Goal: Information Seeking & Learning: Learn about a topic

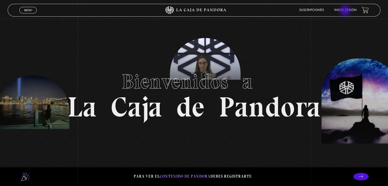
click at [346, 11] on link "Inicie sesión" at bounding box center [346, 10] width 22 height 3
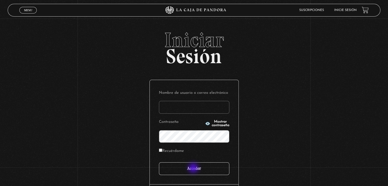
type input "Ivettevf"
click at [194, 169] on input "Acceder" at bounding box center [194, 169] width 70 height 13
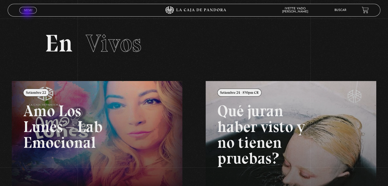
click at [28, 13] on span "Cerrar" at bounding box center [28, 15] width 12 height 4
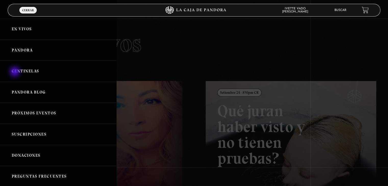
click at [15, 72] on link "Centinelas" at bounding box center [58, 71] width 116 height 21
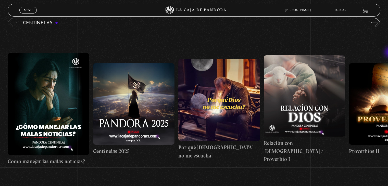
scroll to position [64, 0]
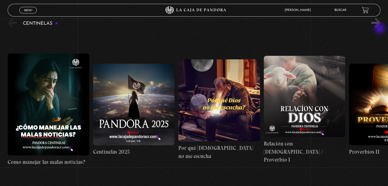
click at [381, 29] on div "Centinelas" at bounding box center [198, 102] width 381 height 171
click at [381, 21] on button "»" at bounding box center [376, 22] width 9 height 9
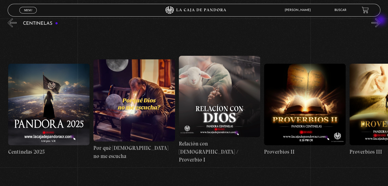
click at [381, 21] on button "»" at bounding box center [376, 22] width 9 height 9
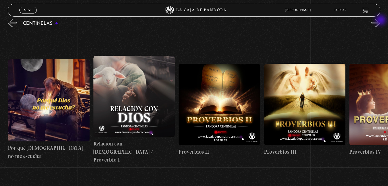
click at [381, 21] on button "»" at bounding box center [376, 22] width 9 height 9
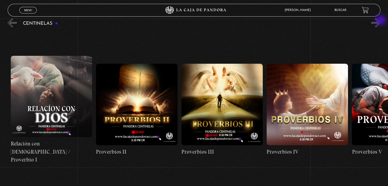
click at [381, 21] on button "»" at bounding box center [376, 22] width 9 height 9
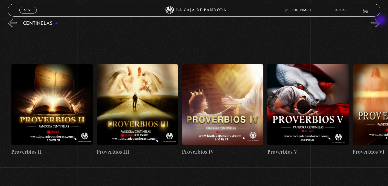
click at [381, 21] on button "»" at bounding box center [376, 22] width 9 height 9
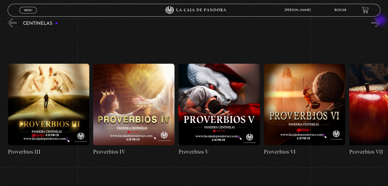
click at [381, 21] on button "»" at bounding box center [376, 22] width 9 height 9
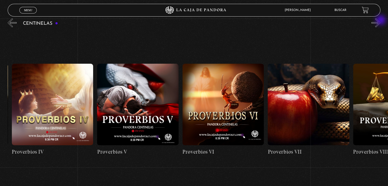
click at [381, 21] on button "»" at bounding box center [376, 22] width 9 height 9
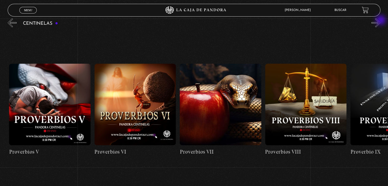
click at [381, 21] on button "»" at bounding box center [376, 22] width 9 height 9
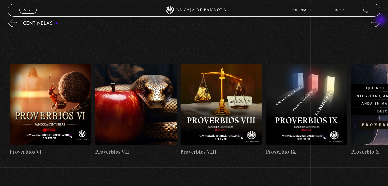
click at [381, 21] on button "»" at bounding box center [376, 22] width 9 height 9
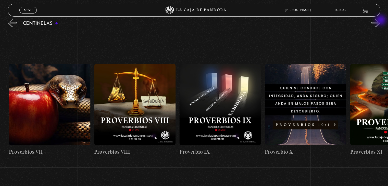
click at [381, 21] on button "»" at bounding box center [376, 22] width 9 height 9
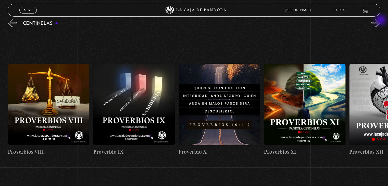
click at [381, 21] on button "»" at bounding box center [376, 22] width 9 height 9
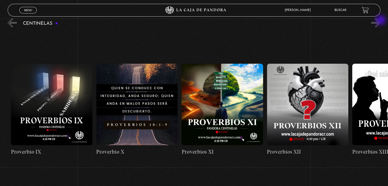
click at [381, 21] on button "»" at bounding box center [376, 22] width 9 height 9
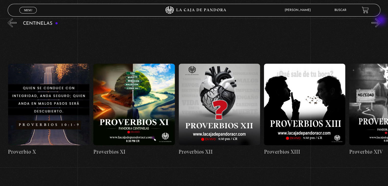
click at [381, 21] on button "»" at bounding box center [376, 22] width 9 height 9
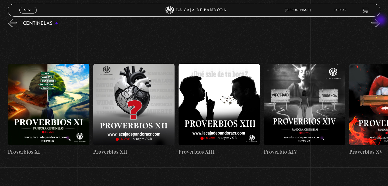
click at [381, 21] on button "»" at bounding box center [376, 22] width 9 height 9
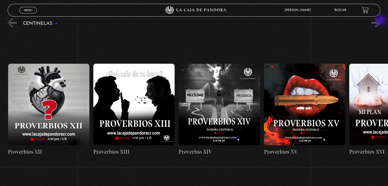
click at [381, 21] on button "»" at bounding box center [376, 22] width 9 height 9
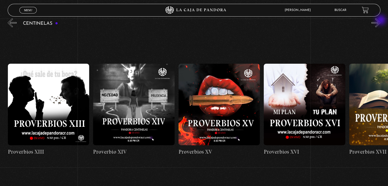
click at [381, 21] on button "»" at bounding box center [376, 22] width 9 height 9
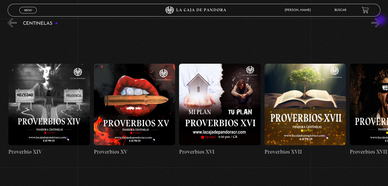
click at [381, 21] on button "»" at bounding box center [376, 22] width 9 height 9
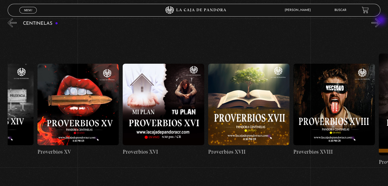
click at [381, 21] on button "»" at bounding box center [376, 22] width 9 height 9
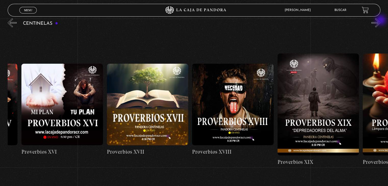
click at [381, 21] on button "»" at bounding box center [376, 22] width 9 height 9
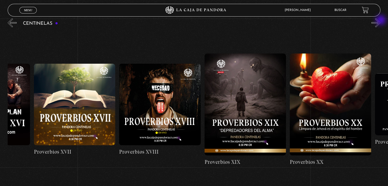
click at [381, 21] on button "»" at bounding box center [376, 22] width 9 height 9
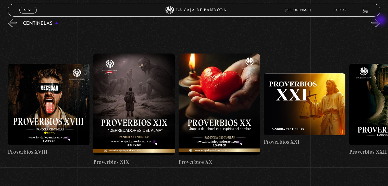
click at [381, 21] on button "»" at bounding box center [376, 22] width 9 height 9
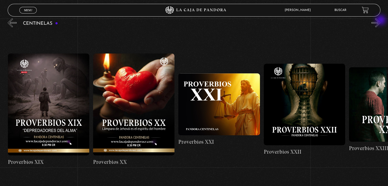
click at [381, 21] on button "»" at bounding box center [376, 22] width 9 height 9
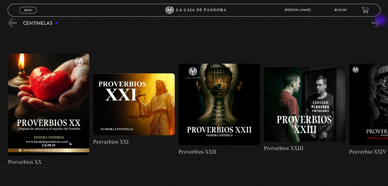
click at [381, 21] on button "»" at bounding box center [376, 22] width 9 height 9
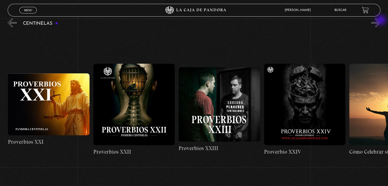
scroll to position [0, 1964]
click at [381, 21] on button "»" at bounding box center [376, 22] width 9 height 9
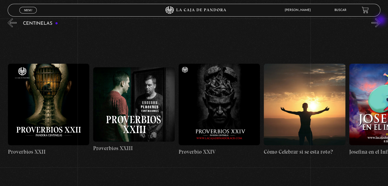
click at [381, 21] on button "»" at bounding box center [376, 22] width 9 height 9
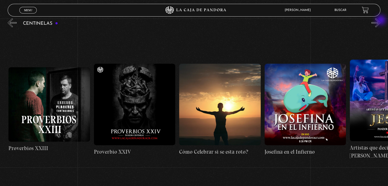
scroll to position [0, 2135]
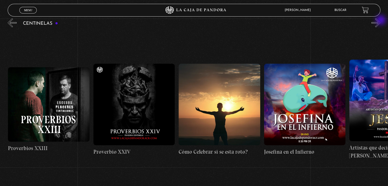
click at [381, 21] on button "»" at bounding box center [376, 22] width 9 height 9
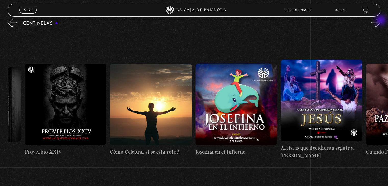
click at [381, 21] on button "»" at bounding box center [376, 22] width 9 height 9
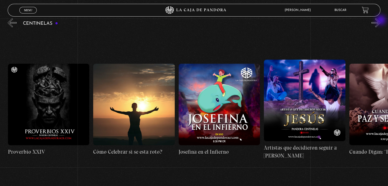
click at [381, 21] on button "»" at bounding box center [376, 22] width 9 height 9
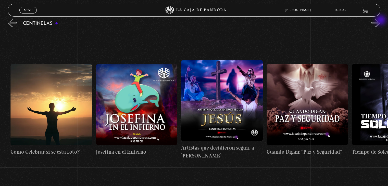
click at [381, 21] on button "»" at bounding box center [376, 22] width 9 height 9
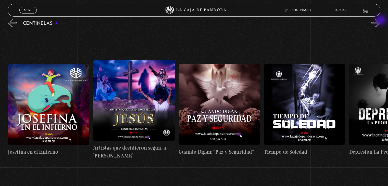
click at [381, 21] on button "»" at bounding box center [376, 22] width 9 height 9
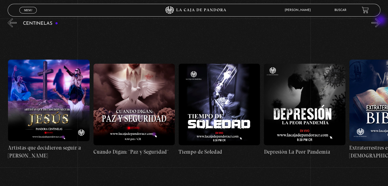
click at [381, 21] on button "»" at bounding box center [376, 22] width 9 height 9
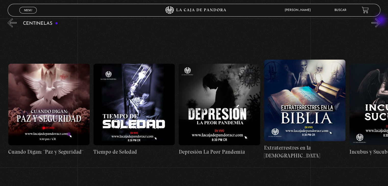
click at [381, 21] on button "»" at bounding box center [376, 22] width 9 height 9
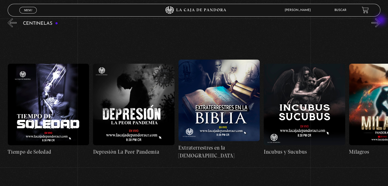
click at [381, 21] on button "»" at bounding box center [376, 22] width 9 height 9
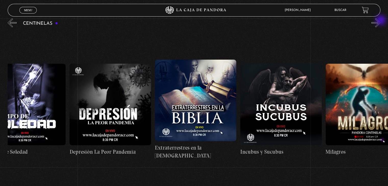
click at [381, 21] on button "»" at bounding box center [376, 22] width 9 height 9
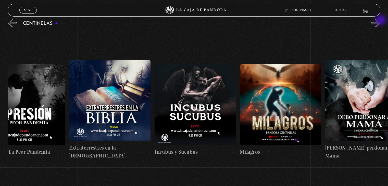
click at [381, 21] on button "»" at bounding box center [376, 22] width 9 height 9
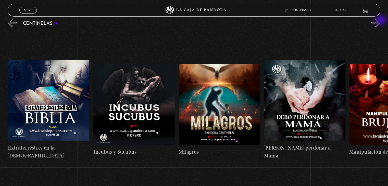
click at [381, 21] on button "»" at bounding box center [376, 22] width 9 height 9
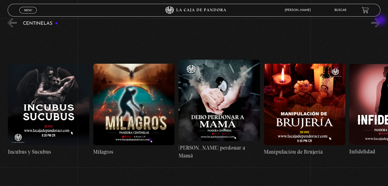
click at [381, 21] on button "»" at bounding box center [376, 22] width 9 height 9
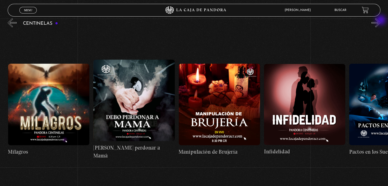
click at [381, 21] on button "»" at bounding box center [376, 22] width 9 height 9
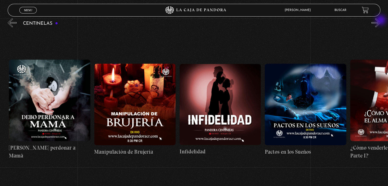
click at [381, 21] on button "»" at bounding box center [376, 22] width 9 height 9
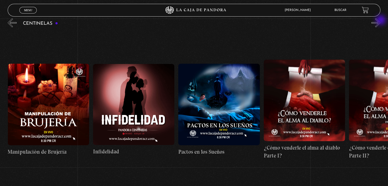
click at [381, 21] on button "»" at bounding box center [376, 22] width 9 height 9
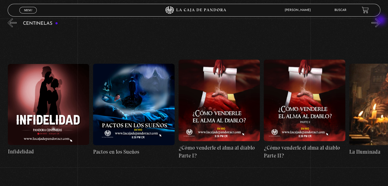
click at [381, 21] on button "»" at bounding box center [376, 22] width 9 height 9
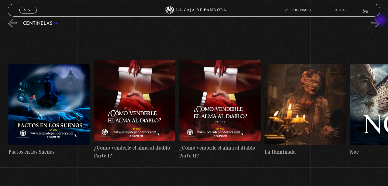
click at [381, 21] on button "»" at bounding box center [376, 22] width 9 height 9
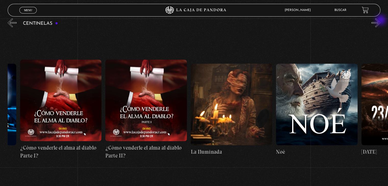
click at [381, 21] on button "»" at bounding box center [376, 22] width 9 height 9
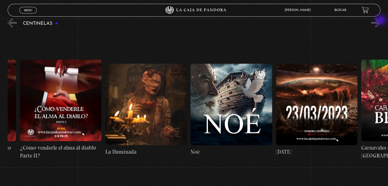
click at [381, 21] on button "»" at bounding box center [376, 22] width 9 height 9
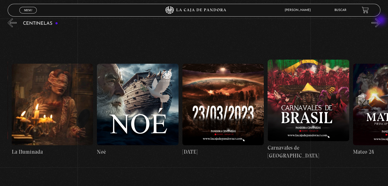
click at [381, 21] on button "»" at bounding box center [376, 22] width 9 height 9
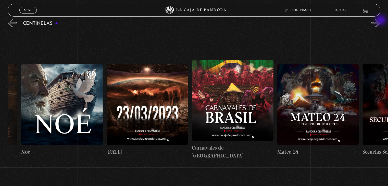
click at [381, 21] on button "»" at bounding box center [376, 22] width 9 height 9
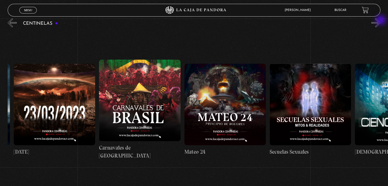
scroll to position [0, 3758]
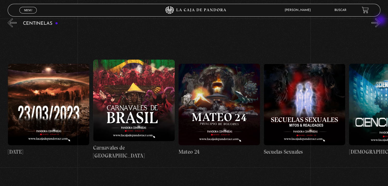
click at [381, 21] on button "»" at bounding box center [376, 22] width 9 height 9
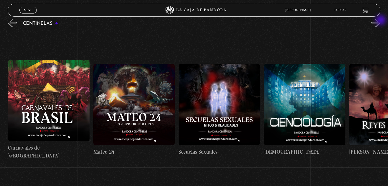
click at [381, 21] on button "»" at bounding box center [376, 22] width 9 height 9
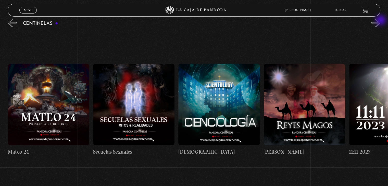
scroll to position [0, 3929]
click at [381, 21] on button "»" at bounding box center [376, 22] width 9 height 9
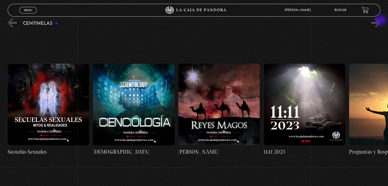
click at [381, 21] on button "»" at bounding box center [376, 22] width 9 height 9
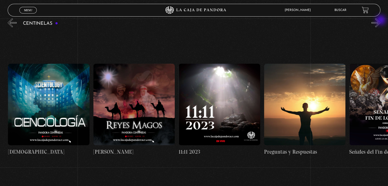
click at [381, 21] on button "»" at bounding box center [376, 22] width 9 height 9
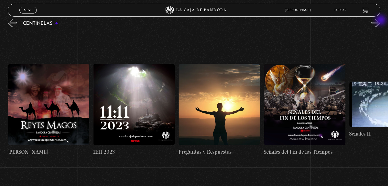
click at [381, 21] on button "»" at bounding box center [376, 22] width 9 height 9
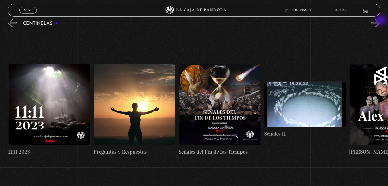
click at [381, 21] on button "»" at bounding box center [376, 22] width 9 height 9
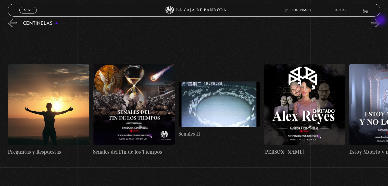
click at [381, 21] on button "»" at bounding box center [376, 22] width 9 height 9
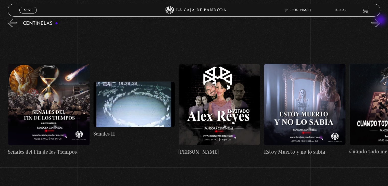
click at [381, 21] on button "»" at bounding box center [376, 22] width 9 height 9
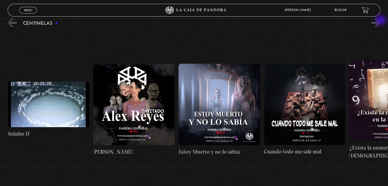
click at [381, 21] on button "»" at bounding box center [376, 22] width 9 height 9
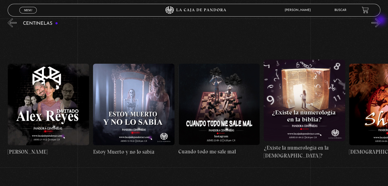
click at [381, 21] on button "»" at bounding box center [376, 22] width 9 height 9
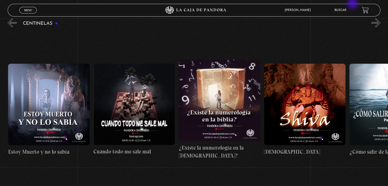
scroll to position [0, 4698]
click at [226, 110] on figure at bounding box center [219, 100] width 81 height 81
click at [380, 22] on button "»" at bounding box center [376, 22] width 9 height 9
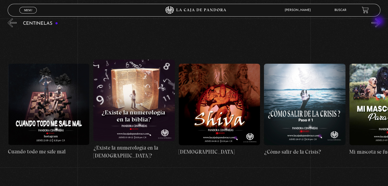
click at [380, 22] on button "»" at bounding box center [376, 22] width 9 height 9
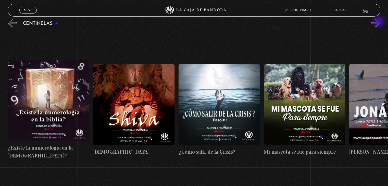
click at [380, 22] on button "»" at bounding box center [376, 22] width 9 height 9
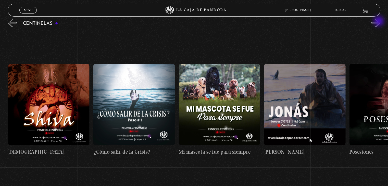
click at [380, 22] on button "»" at bounding box center [376, 22] width 9 height 9
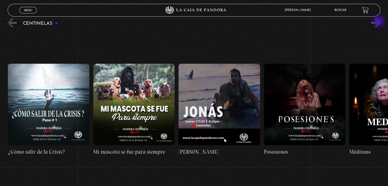
click at [380, 22] on button "»" at bounding box center [376, 22] width 9 height 9
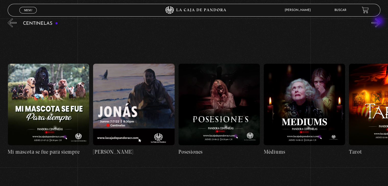
click at [380, 22] on button "»" at bounding box center [376, 22] width 9 height 9
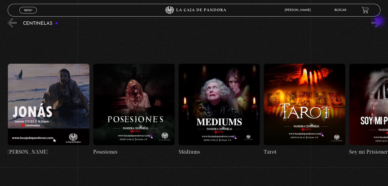
click at [380, 22] on button "»" at bounding box center [376, 22] width 9 height 9
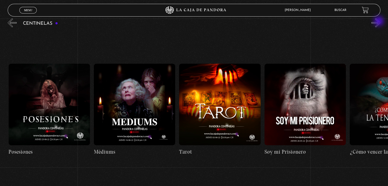
scroll to position [0, 5296]
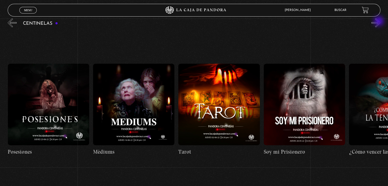
click at [380, 22] on button "»" at bounding box center [376, 22] width 9 height 9
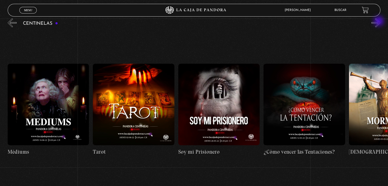
click at [380, 22] on button "»" at bounding box center [376, 22] width 9 height 9
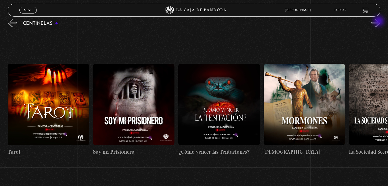
click at [380, 22] on button "»" at bounding box center [376, 22] width 9 height 9
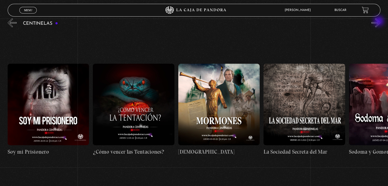
click at [380, 22] on button "»" at bounding box center [376, 22] width 9 height 9
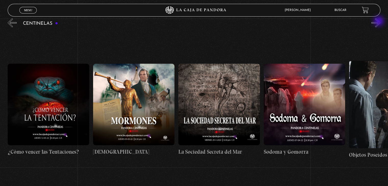
click at [380, 22] on button "»" at bounding box center [376, 22] width 9 height 9
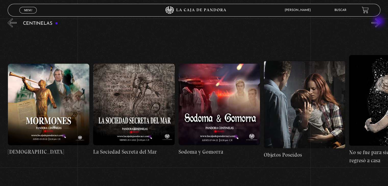
click at [380, 22] on button "»" at bounding box center [376, 22] width 9 height 9
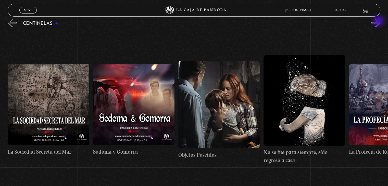
click at [380, 22] on button "»" at bounding box center [376, 22] width 9 height 9
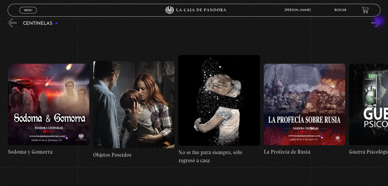
click at [380, 22] on button "»" at bounding box center [376, 22] width 9 height 9
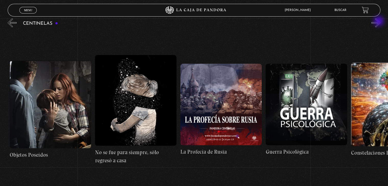
click at [380, 22] on button "»" at bounding box center [376, 22] width 9 height 9
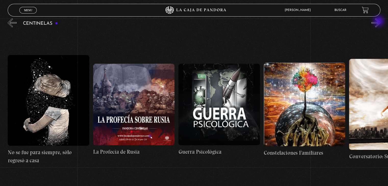
click at [380, 22] on button "»" at bounding box center [376, 22] width 9 height 9
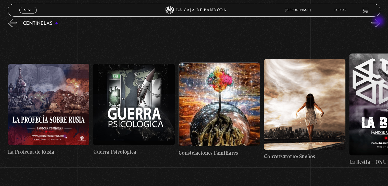
click at [380, 22] on button "»" at bounding box center [376, 22] width 9 height 9
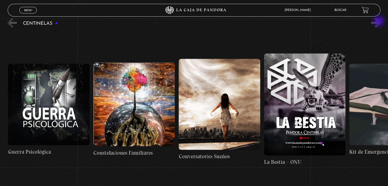
click at [380, 22] on button "»" at bounding box center [376, 22] width 9 height 9
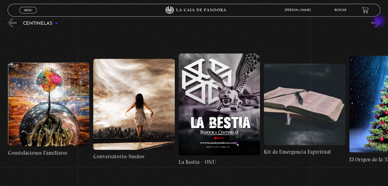
click at [380, 22] on button "»" at bounding box center [376, 22] width 9 height 9
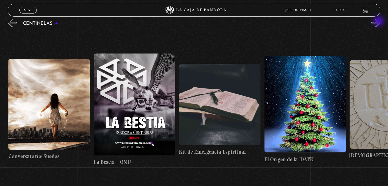
scroll to position [0, 6406]
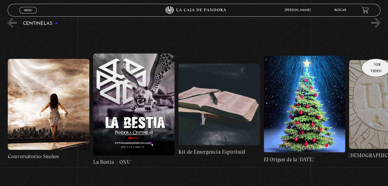
click at [375, 51] on link "Jesuitas" at bounding box center [389, 110] width 81 height 158
click at [379, 23] on button "»" at bounding box center [376, 22] width 9 height 9
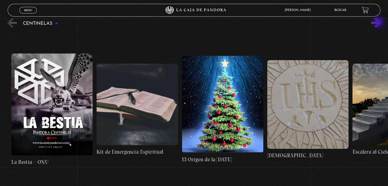
click at [379, 23] on button "»" at bounding box center [376, 22] width 9 height 9
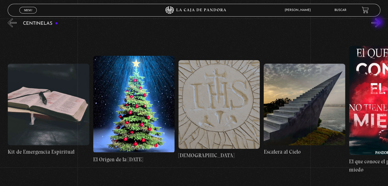
click at [379, 23] on button "»" at bounding box center [376, 22] width 9 height 9
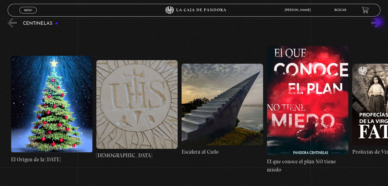
click at [379, 23] on button "»" at bounding box center [376, 22] width 9 height 9
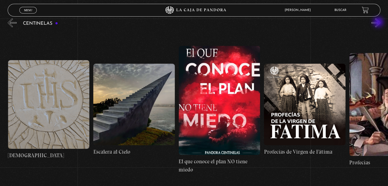
click at [379, 23] on button "»" at bounding box center [376, 22] width 9 height 9
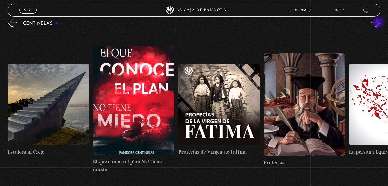
click at [379, 23] on button "»" at bounding box center [376, 22] width 9 height 9
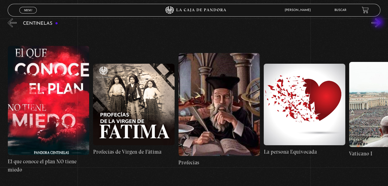
click at [379, 23] on button "»" at bounding box center [376, 22] width 9 height 9
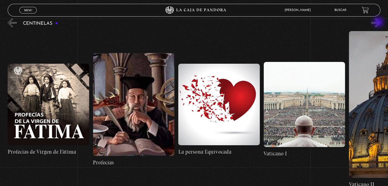
click at [379, 23] on button "»" at bounding box center [376, 22] width 9 height 9
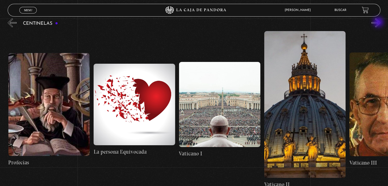
click at [379, 23] on button "»" at bounding box center [376, 22] width 9 height 9
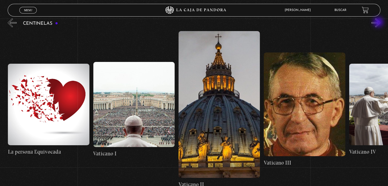
click at [379, 23] on button "»" at bounding box center [376, 22] width 9 height 9
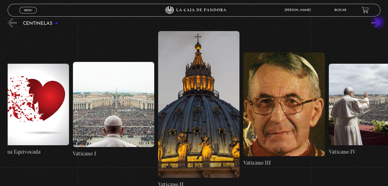
click at [379, 23] on button "»" at bounding box center [376, 22] width 9 height 9
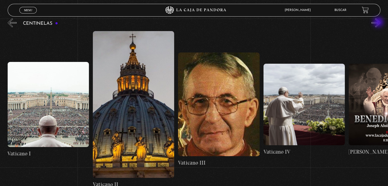
click at [379, 23] on button "»" at bounding box center [376, 22] width 9 height 9
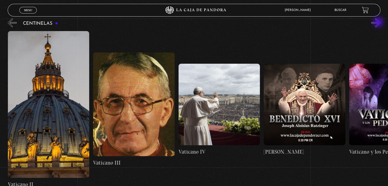
click at [379, 23] on button "»" at bounding box center [376, 22] width 9 height 9
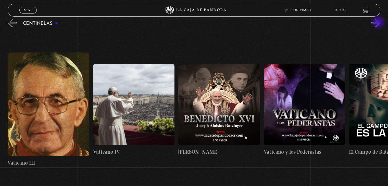
scroll to position [0, 7431]
click at [379, 23] on button "»" at bounding box center [376, 22] width 9 height 9
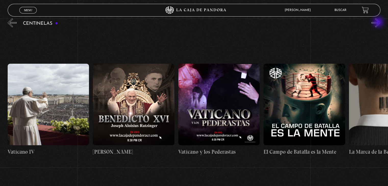
click at [379, 23] on button "»" at bounding box center [376, 22] width 9 height 9
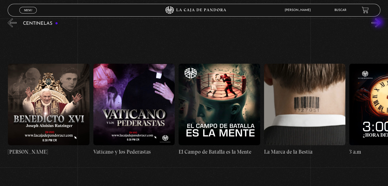
click at [379, 23] on button "»" at bounding box center [376, 22] width 9 height 9
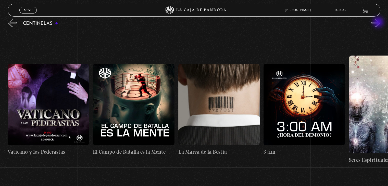
click at [379, 23] on button "»" at bounding box center [376, 22] width 9 height 9
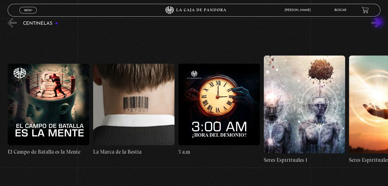
click at [379, 23] on button "»" at bounding box center [376, 22] width 9 height 9
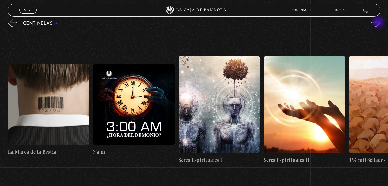
scroll to position [0, 7858]
click at [379, 23] on button "»" at bounding box center [376, 22] width 9 height 9
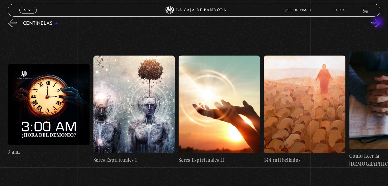
scroll to position [0, 7944]
click at [379, 23] on button "»" at bounding box center [376, 22] width 9 height 9
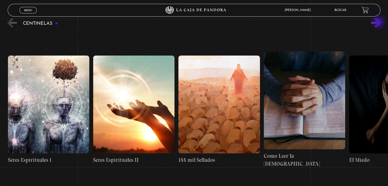
click at [379, 23] on button "»" at bounding box center [376, 22] width 9 height 9
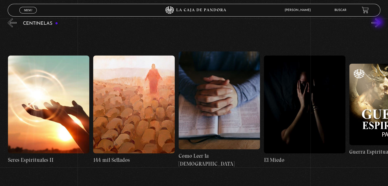
scroll to position [0, 8114]
click at [379, 23] on button "»" at bounding box center [376, 22] width 9 height 9
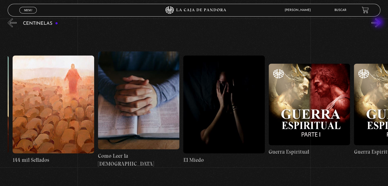
click at [379, 23] on button "»" at bounding box center [376, 22] width 9 height 9
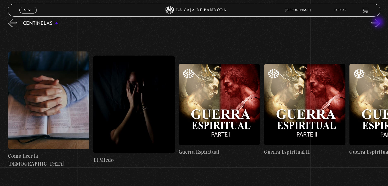
click at [379, 23] on button "»" at bounding box center [376, 22] width 9 height 9
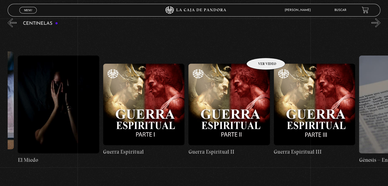
scroll to position [0, 8371]
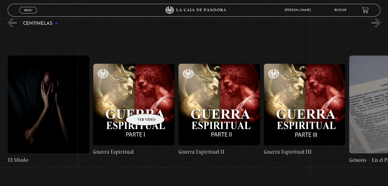
click at [139, 106] on figure at bounding box center [133, 104] width 81 height 81
click at [137, 100] on figure at bounding box center [133, 104] width 81 height 81
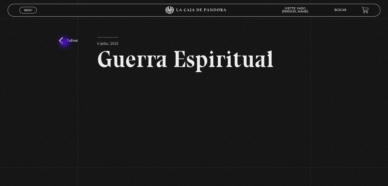
click at [65, 43] on link "Volver" at bounding box center [68, 40] width 19 height 7
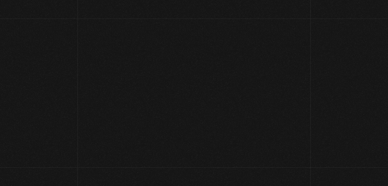
scroll to position [64, 0]
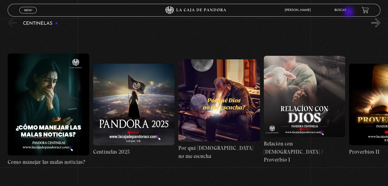
click at [347, 13] on li "Buscar" at bounding box center [341, 10] width 12 height 8
click at [344, 9] on link "Buscar" at bounding box center [341, 10] width 12 height 3
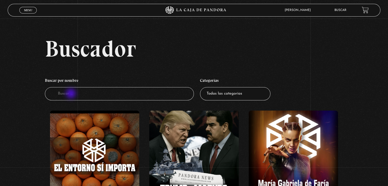
click at [72, 94] on input "Buscador" at bounding box center [119, 94] width 149 height 14
type input "Cuarto"
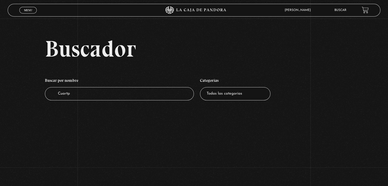
click at [72, 94] on input "Cuartp" at bounding box center [119, 94] width 149 height 14
type input "Cuarto [PERSON_NAME]"
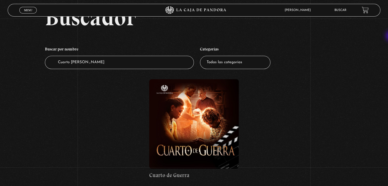
scroll to position [32, 0]
click at [200, 128] on figure at bounding box center [193, 123] width 89 height 89
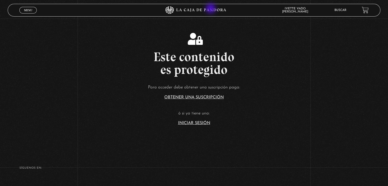
click at [211, 9] on icon at bounding box center [194, 10] width 116 height 8
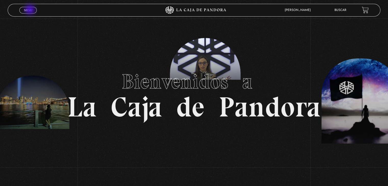
click at [30, 10] on span "Menu" at bounding box center [28, 10] width 8 height 3
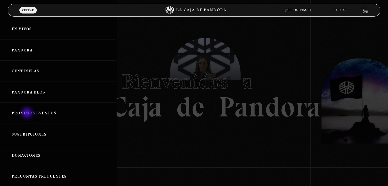
click at [28, 114] on link "Próximos Eventos" at bounding box center [58, 113] width 116 height 21
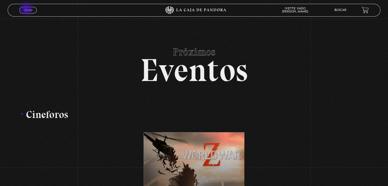
click at [27, 9] on span "Menu" at bounding box center [28, 10] width 8 height 3
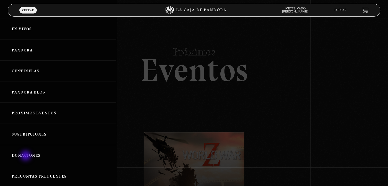
click at [26, 157] on link "Donaciones" at bounding box center [58, 155] width 116 height 21
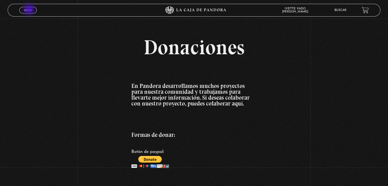
click at [30, 10] on span "Menu" at bounding box center [28, 10] width 8 height 3
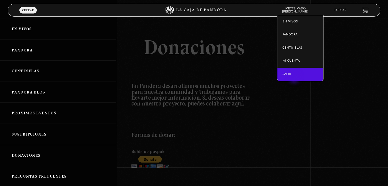
click at [295, 78] on link "Salir" at bounding box center [301, 74] width 46 height 13
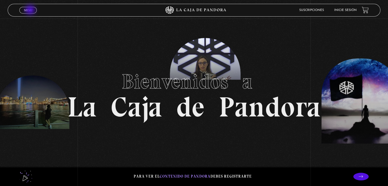
click at [31, 10] on span "Menu" at bounding box center [28, 10] width 8 height 3
